Goal: Communication & Community: Ask a question

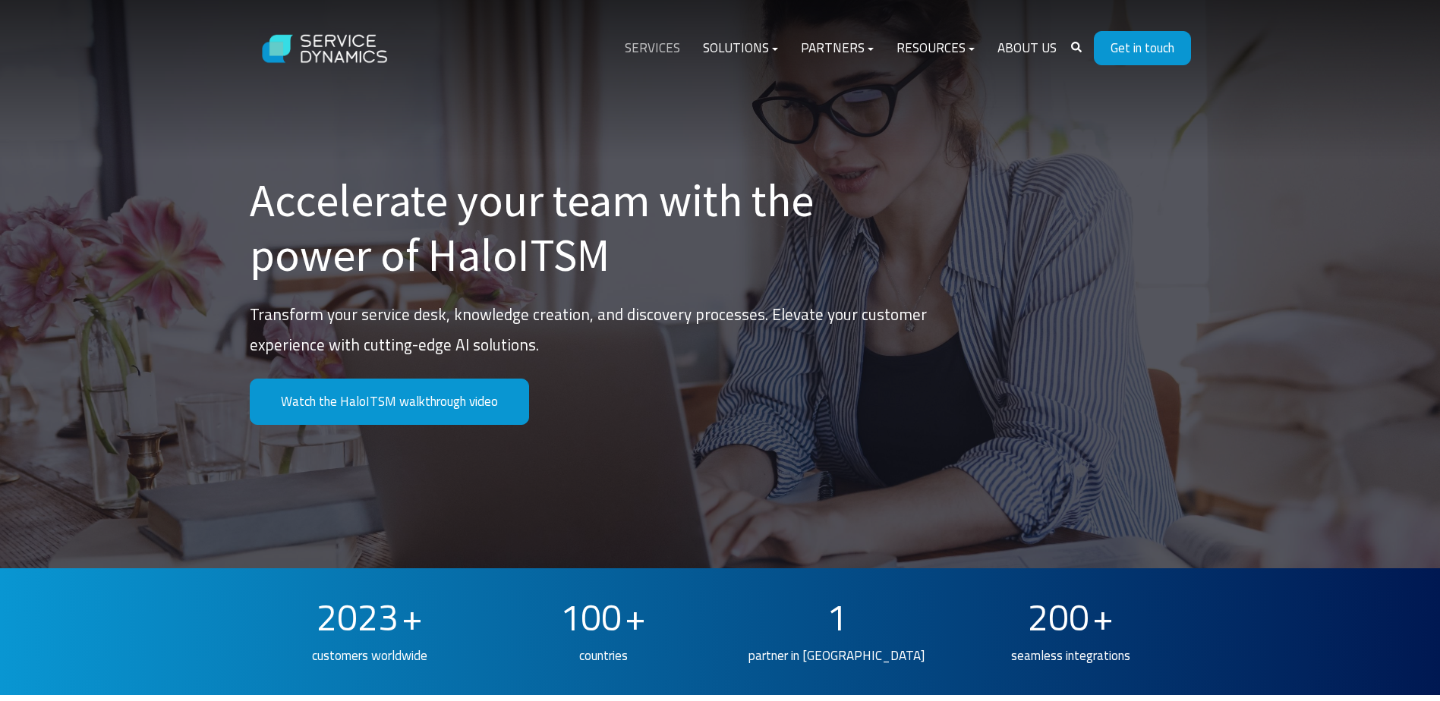
click at [639, 43] on link "Services" at bounding box center [652, 48] width 78 height 36
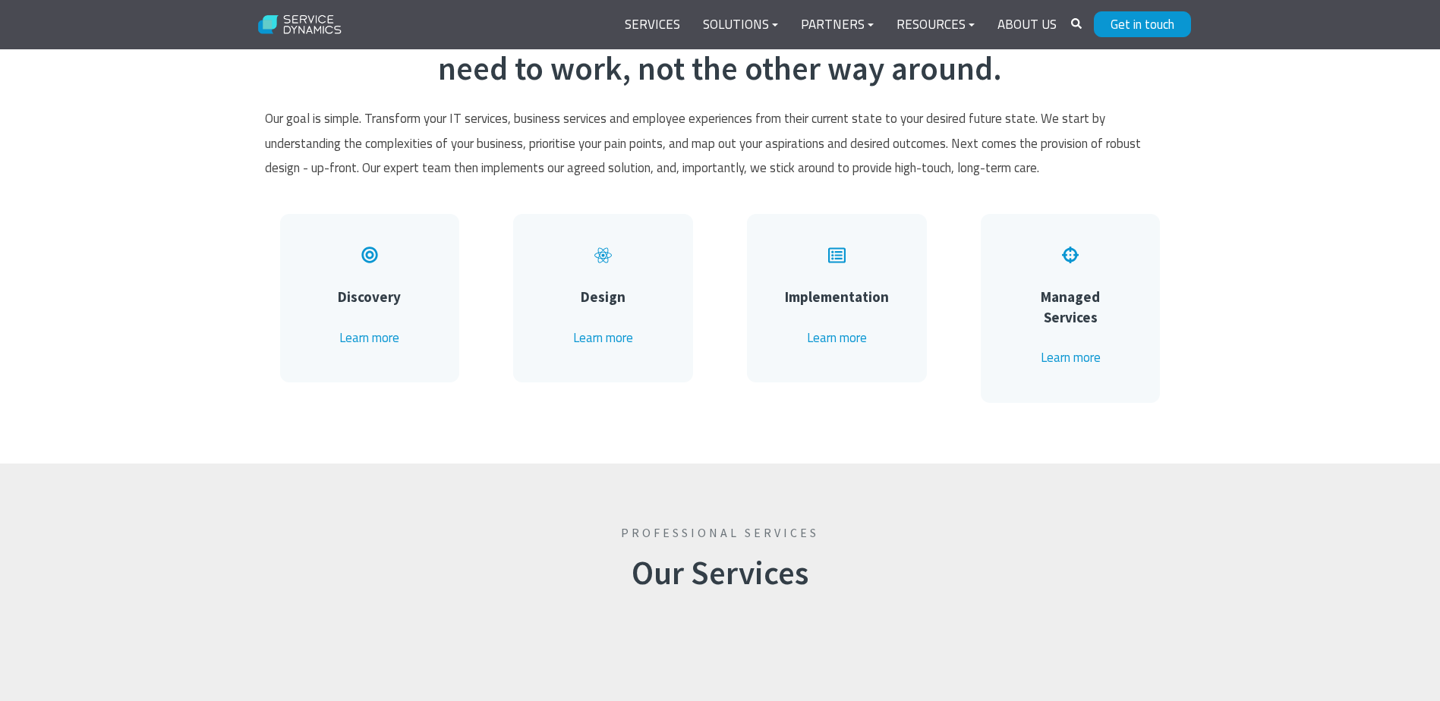
scroll to position [835, 0]
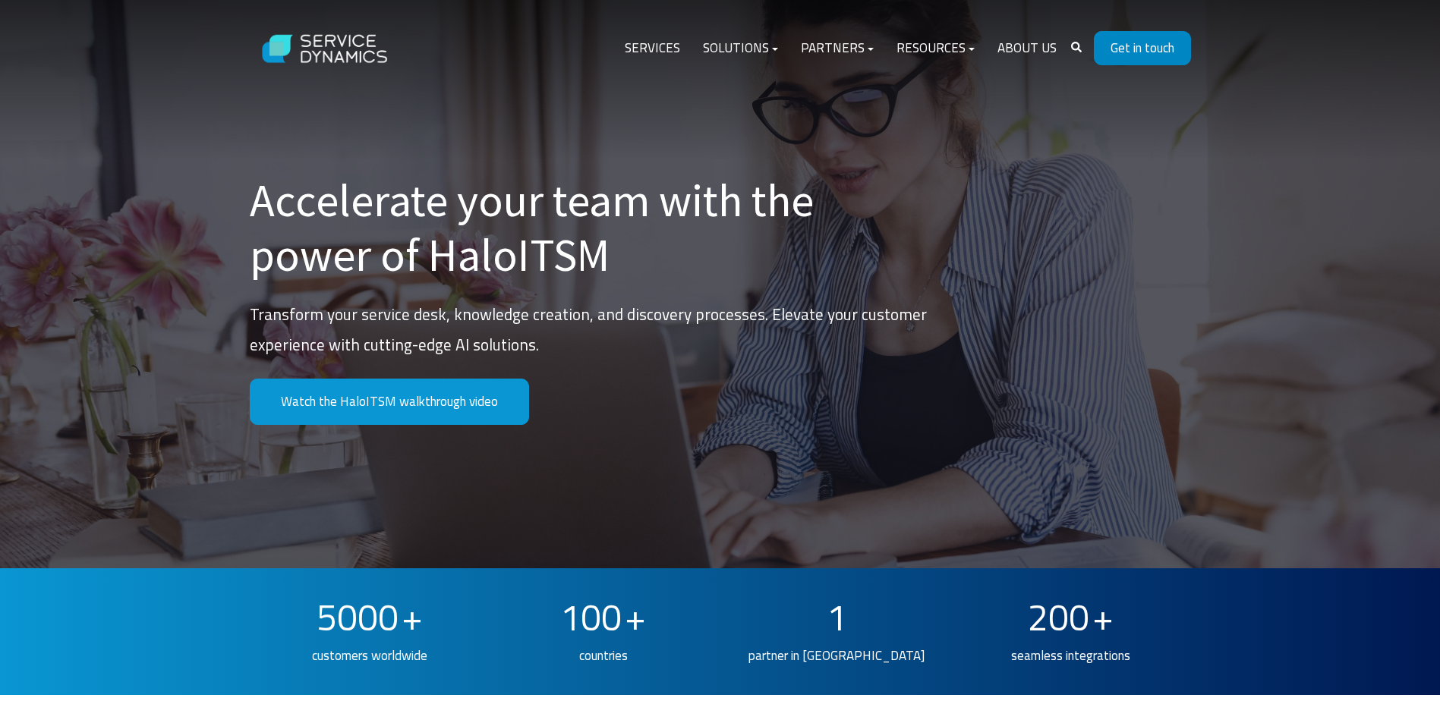
click at [1123, 45] on link "Get in touch" at bounding box center [1142, 48] width 97 height 34
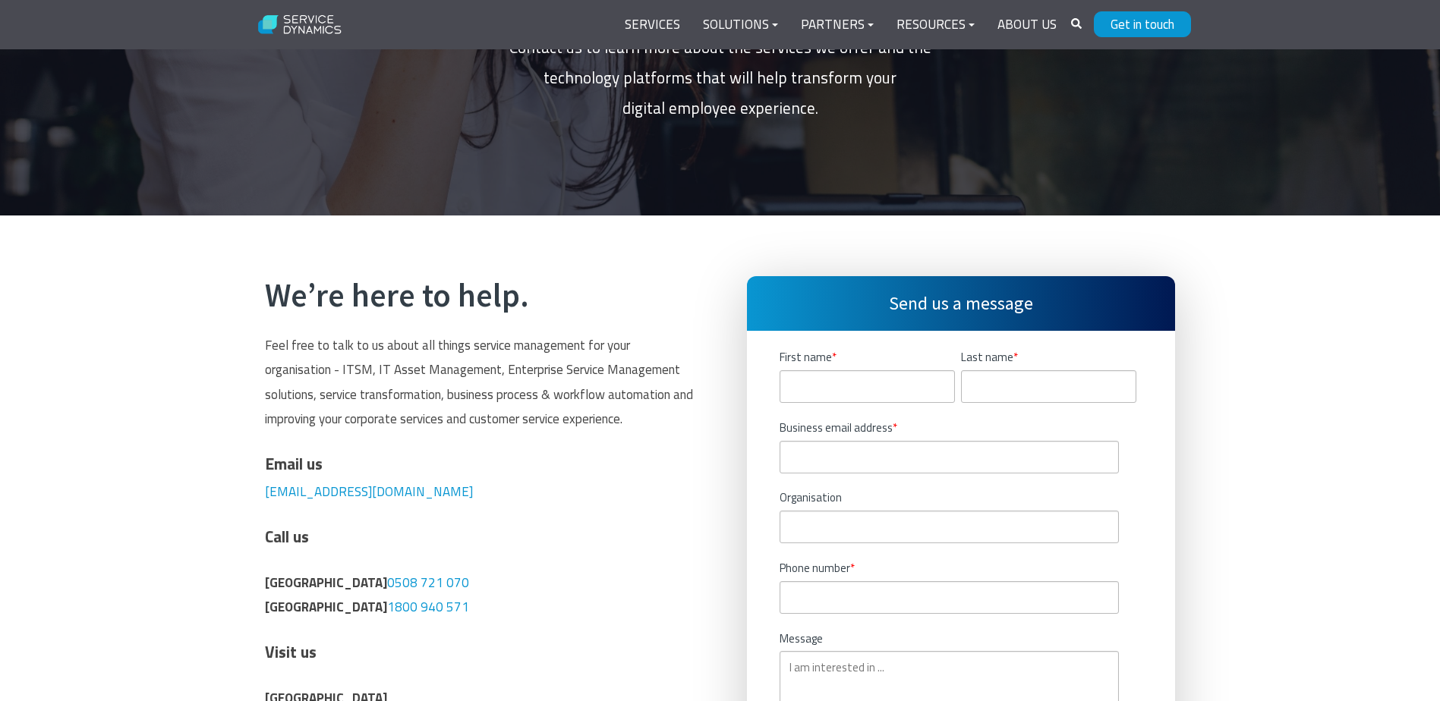
scroll to position [228, 0]
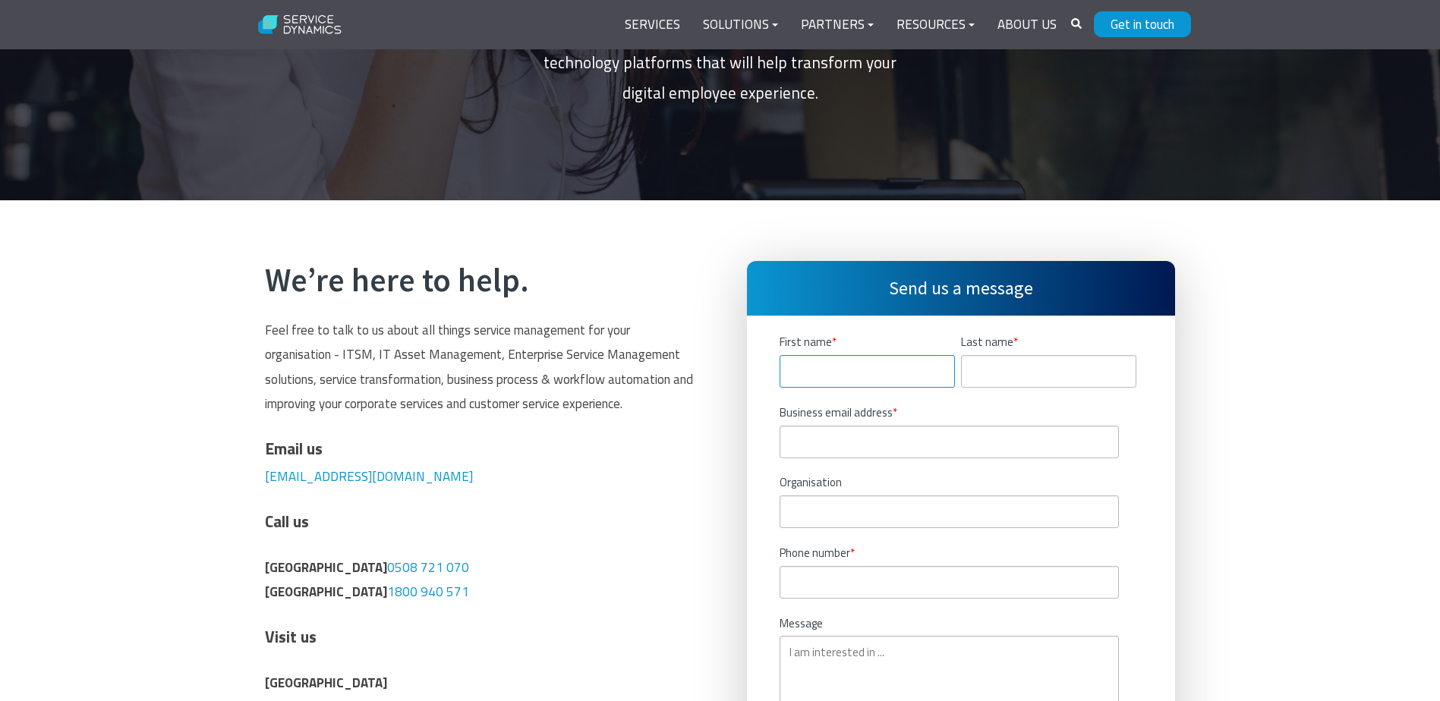
click at [808, 368] on input "First name *" at bounding box center [867, 371] width 175 height 33
type input "Jack"
type input "Slothouber"
type input "jack@logicalit.co.nz"
type input "Logical.IT"
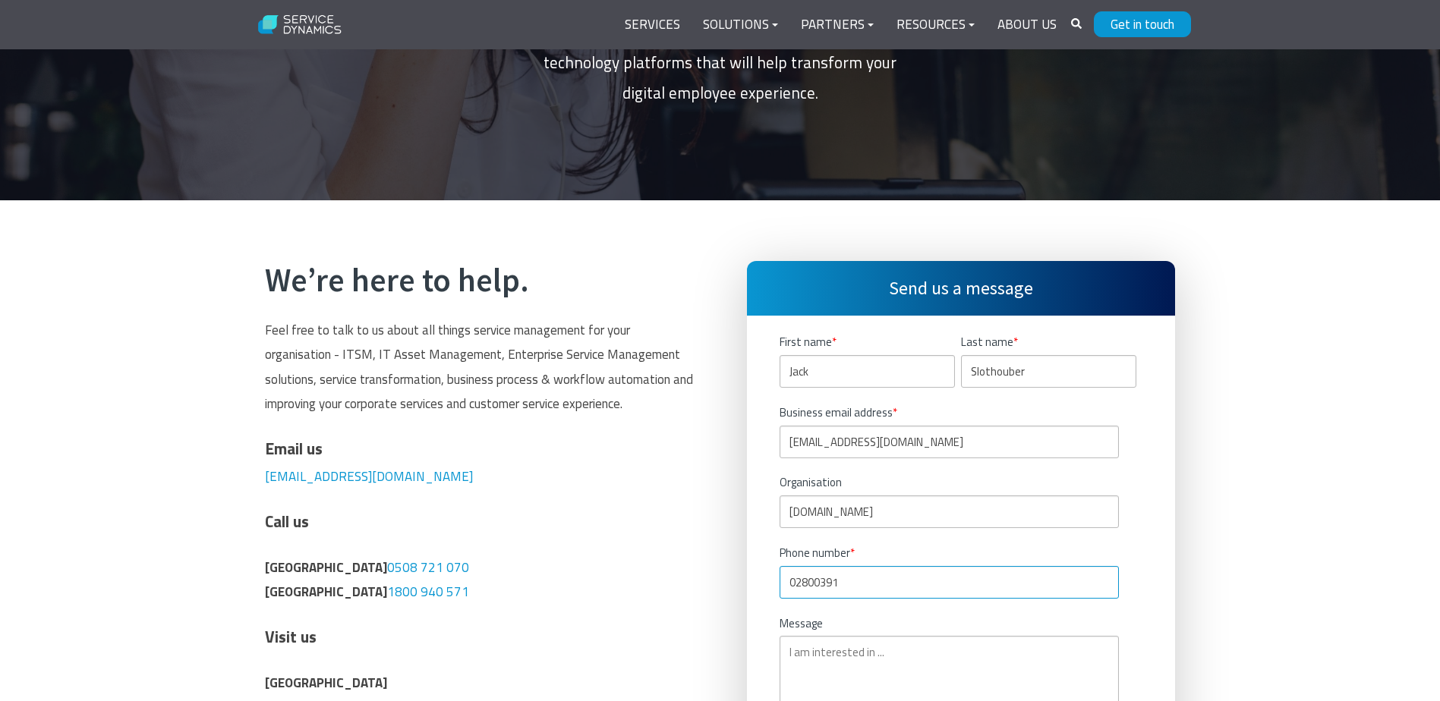
type input "02800391"
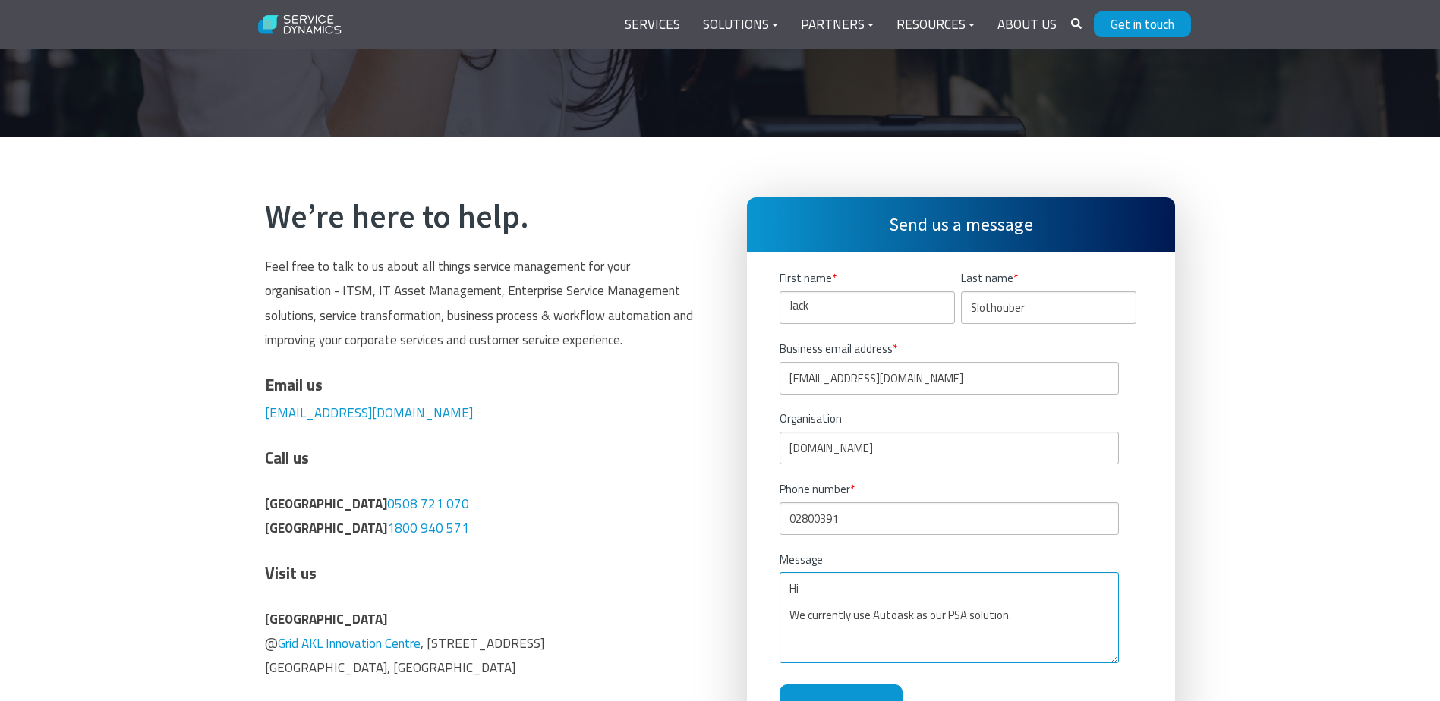
scroll to position [380, 0]
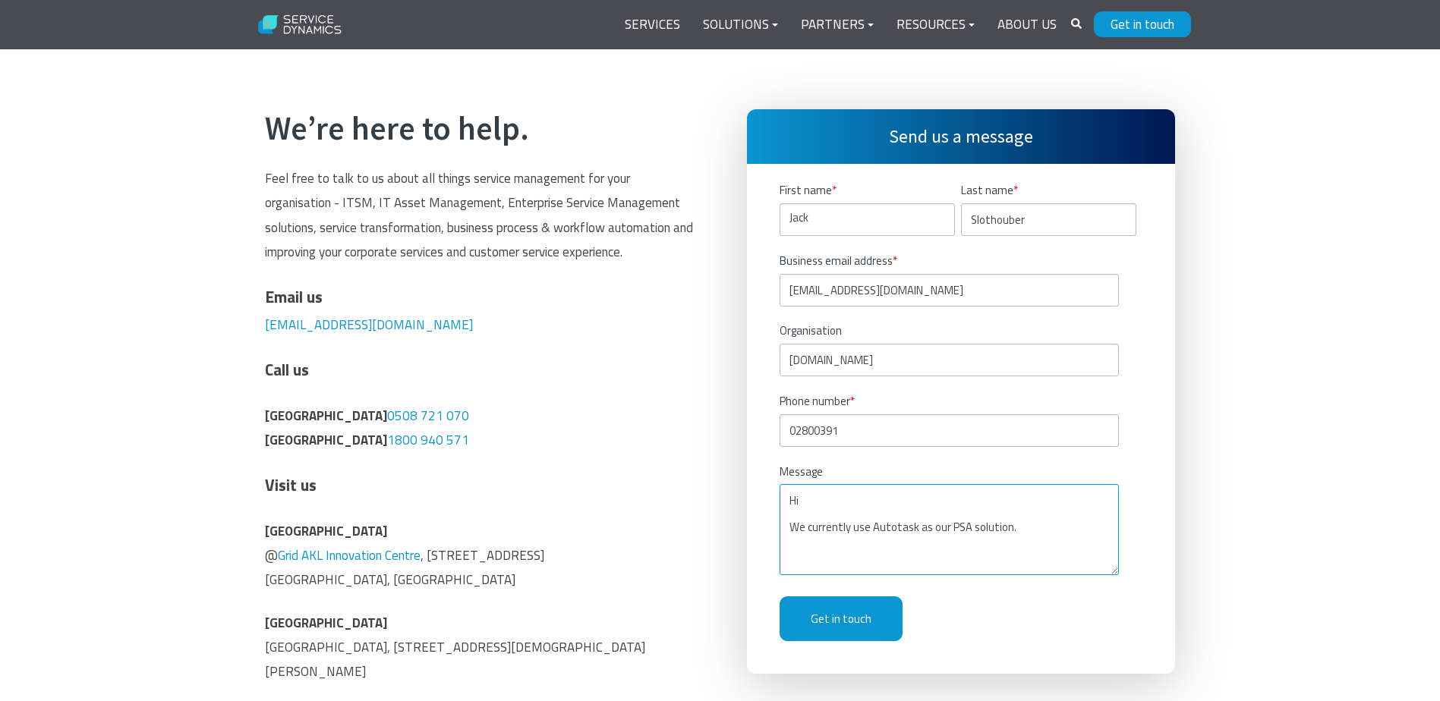
click at [1026, 524] on textarea "Hi We currently use Autotask as our PSA solution." at bounding box center [949, 529] width 339 height 91
click at [1004, 559] on textarea "Hi We currently use Autotask as our PSA solution. We are considering moving to …" at bounding box center [949, 529] width 339 height 91
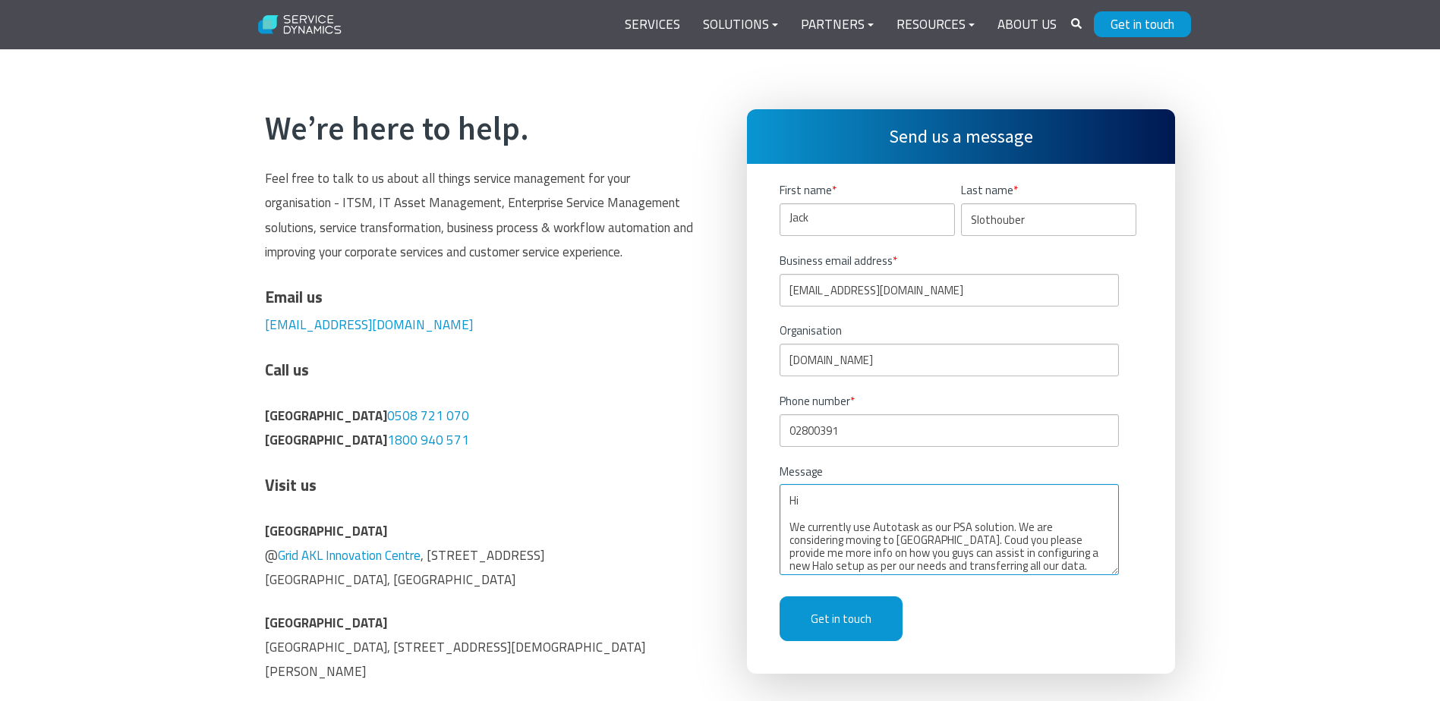
click at [840, 558] on textarea "Hi We currently use Autotask as our PSA solution. We are considering moving to …" at bounding box center [949, 529] width 339 height 91
click at [1083, 559] on textarea "Hi We currently use Autotask as our PSA solution. We are considering moving to …" at bounding box center [949, 529] width 339 height 91
click at [1091, 563] on textarea "Hi We currently use Autotask as our PSA solution. We are considering moving to …" at bounding box center [949, 529] width 339 height 91
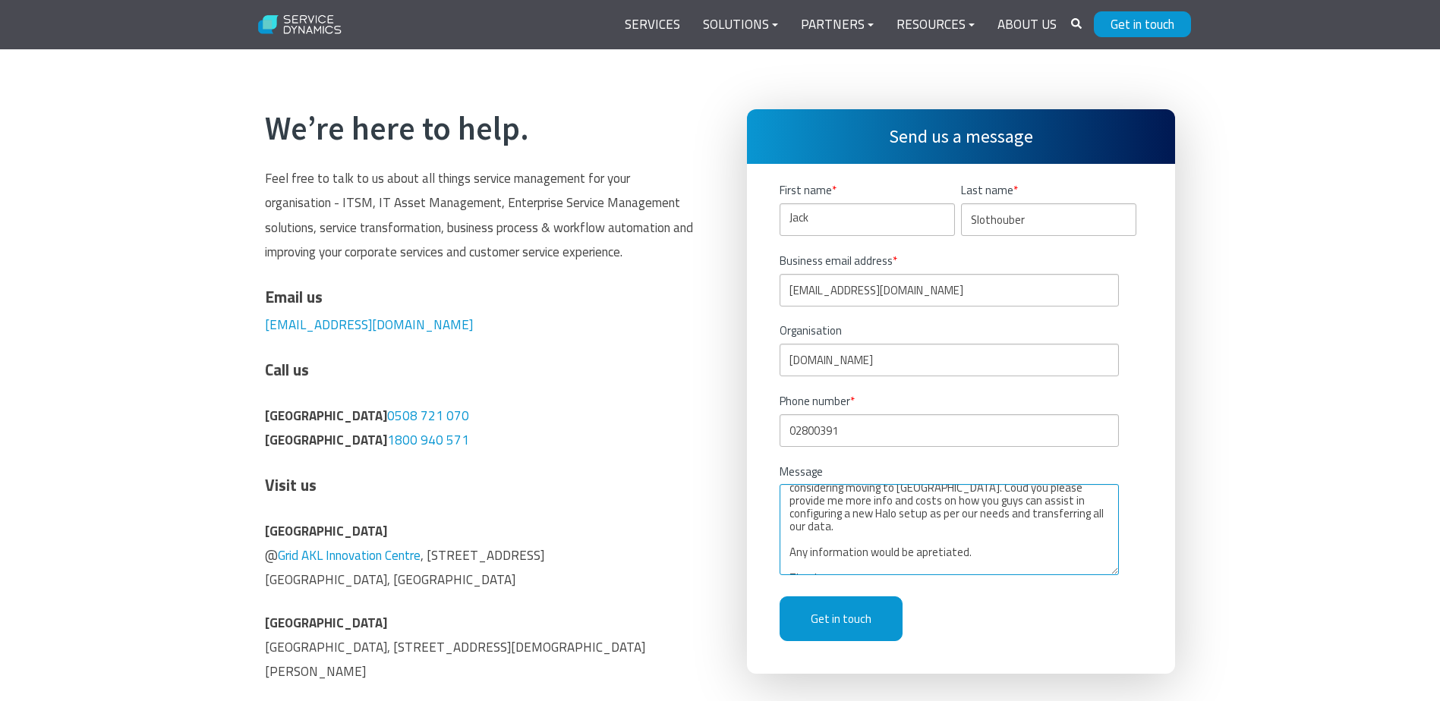
scroll to position [65, 0]
type textarea "Hi We currently use Autotask as our PSA solution. We are considering moving to …"
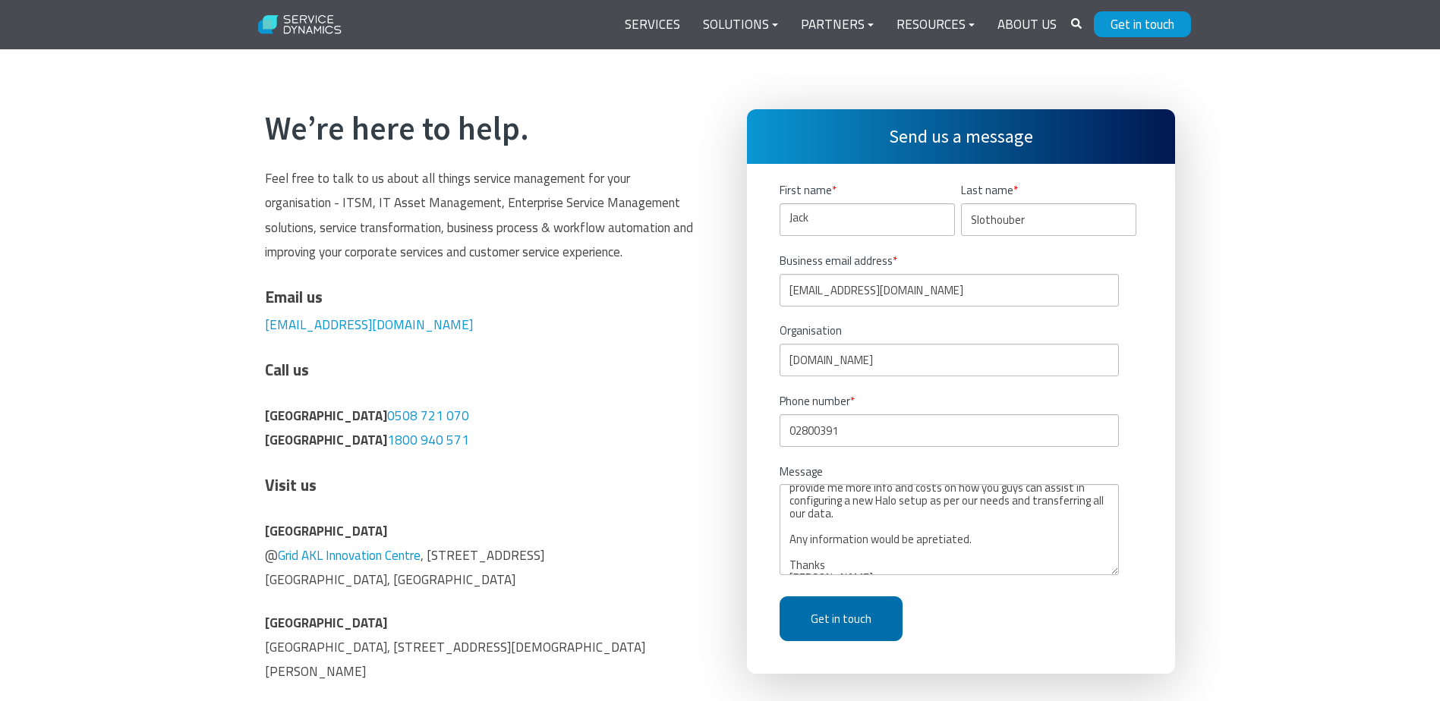
click at [848, 616] on input "Get in touch" at bounding box center [841, 619] width 123 height 45
